Goal: Check status

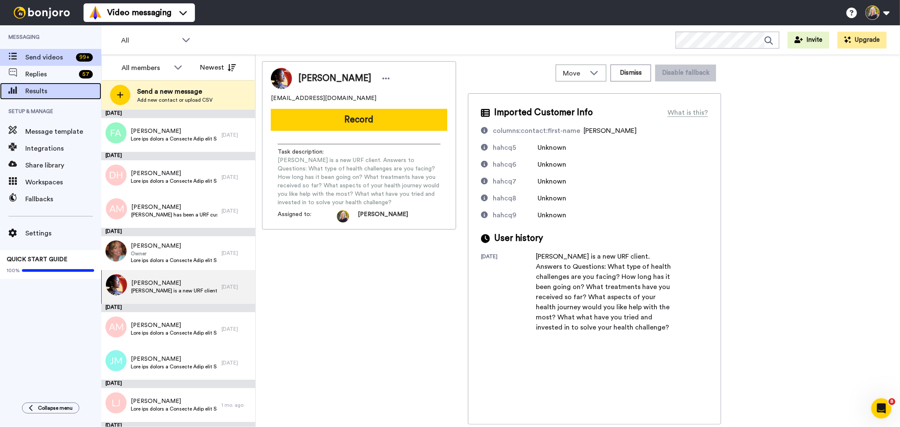
click at [45, 90] on span "Results" at bounding box center [63, 91] width 76 height 10
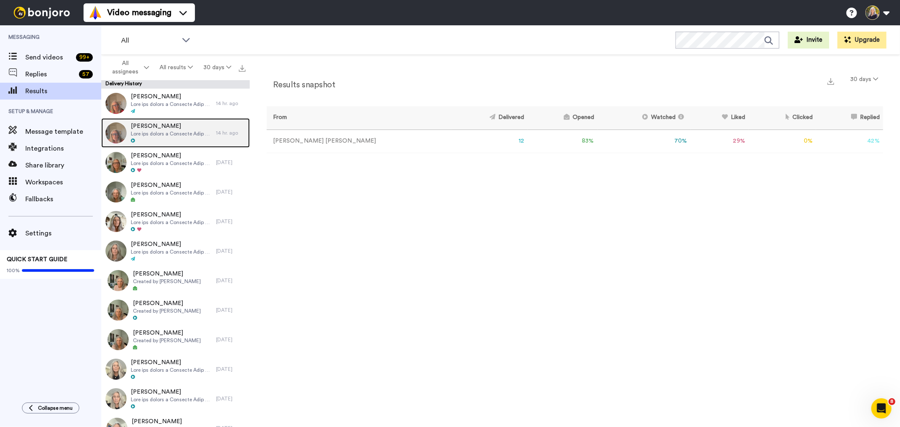
click at [133, 138] on icon at bounding box center [133, 140] width 4 height 4
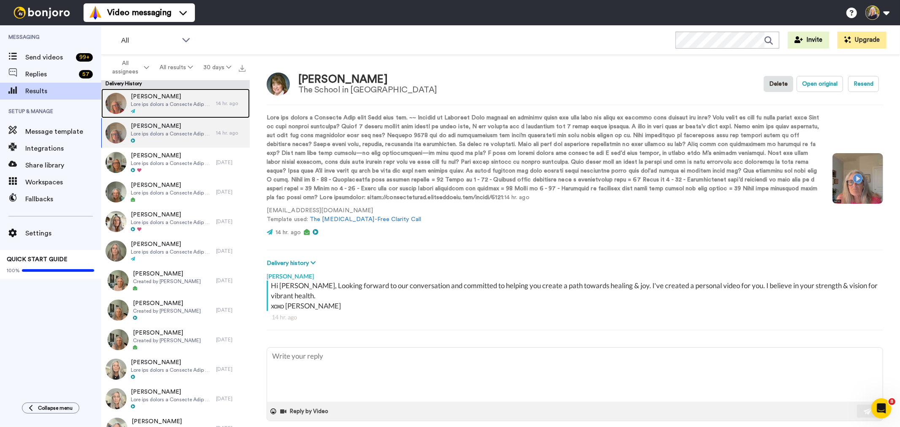
click at [136, 110] on div at bounding box center [171, 111] width 81 height 6
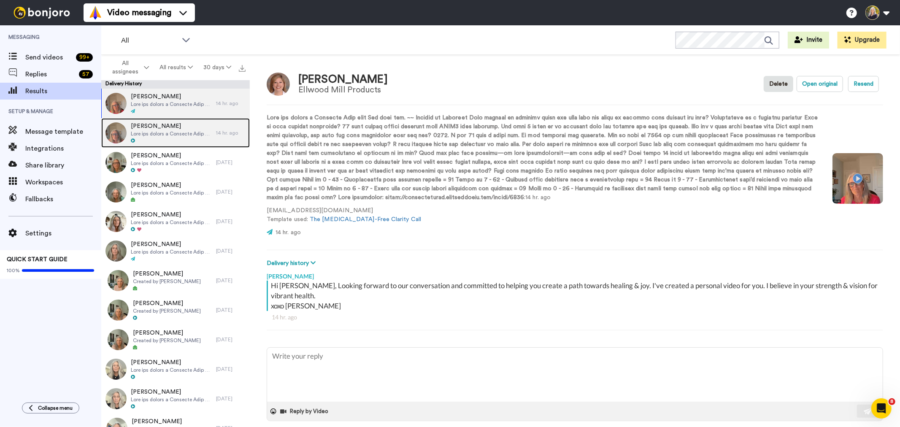
click at [175, 135] on span at bounding box center [171, 133] width 81 height 7
type textarea "x"
